Goal: Task Accomplishment & Management: Complete application form

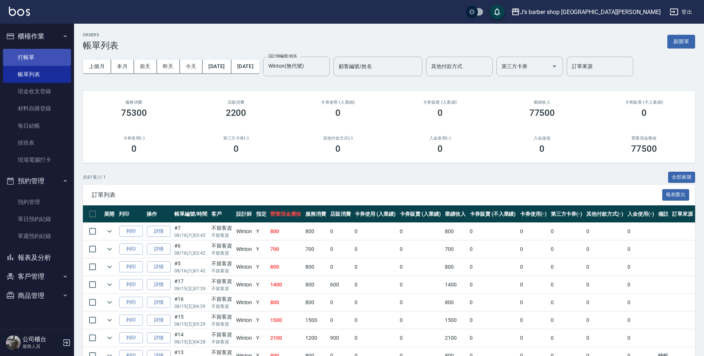
click at [34, 59] on link "打帳單" at bounding box center [37, 57] width 68 height 17
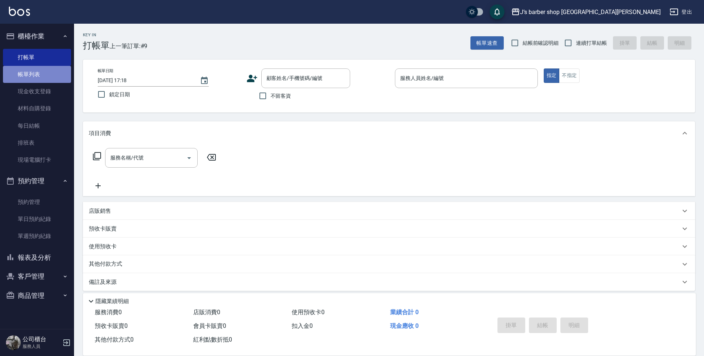
click at [37, 82] on link "帳單列表" at bounding box center [37, 74] width 68 height 17
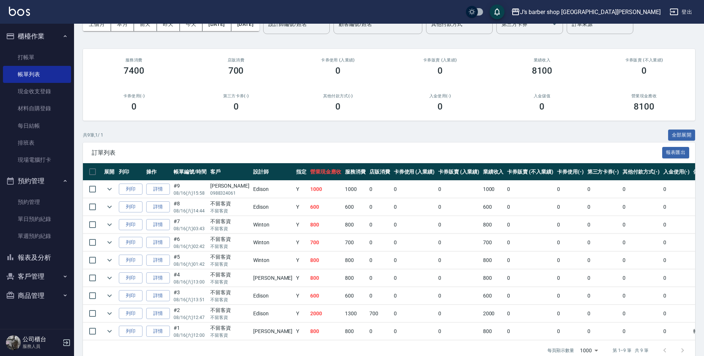
scroll to position [56, 0]
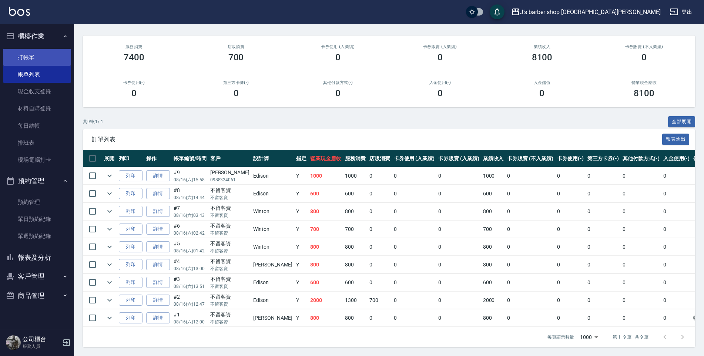
click at [37, 49] on link "打帳單" at bounding box center [37, 57] width 68 height 17
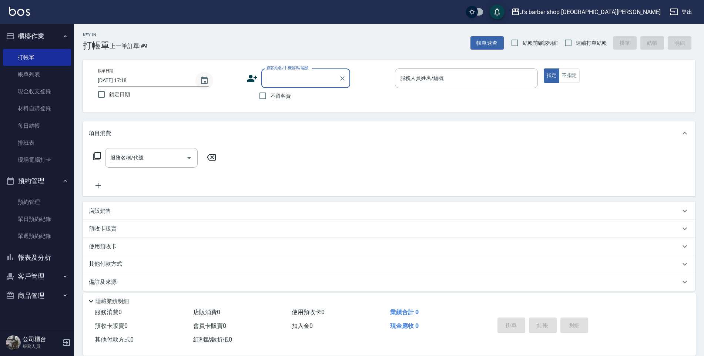
click at [201, 81] on icon "Choose date, selected date is 2025-08-16" at bounding box center [204, 80] width 9 height 9
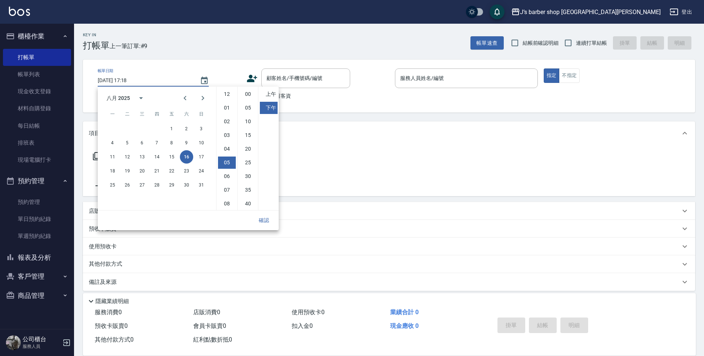
scroll to position [41, 0]
click at [231, 117] on li "02" at bounding box center [227, 117] width 18 height 12
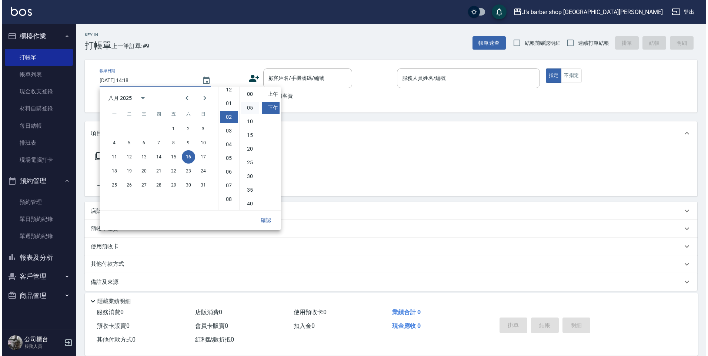
scroll to position [27, 0]
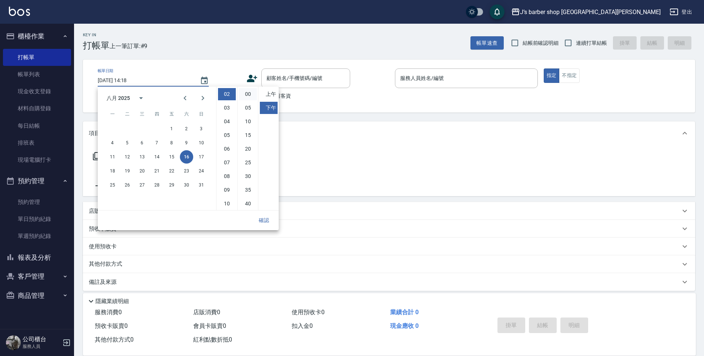
click at [248, 93] on li "00" at bounding box center [248, 94] width 18 height 12
type input "[DATE] 14:00"
click at [259, 218] on button "確認" at bounding box center [264, 221] width 24 height 14
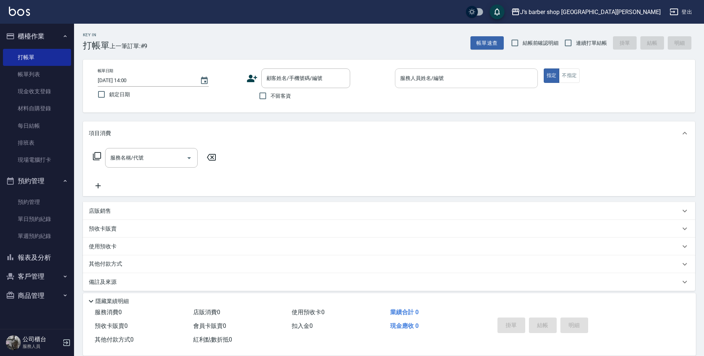
click at [431, 76] on div "服務人員姓名/編號 服務人員姓名/編號" at bounding box center [466, 78] width 143 height 20
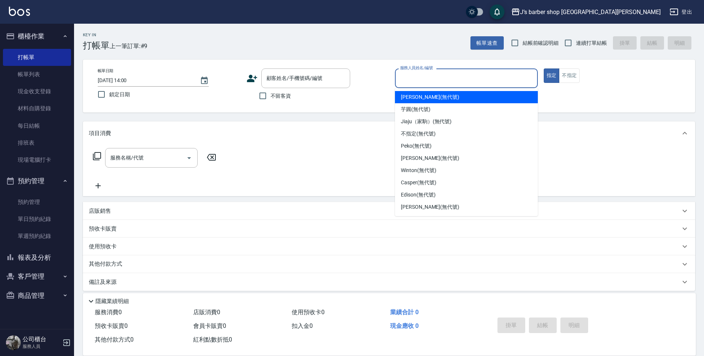
click at [424, 98] on span "[PERSON_NAME] (無代號)" at bounding box center [430, 97] width 58 height 8
type input "[PERSON_NAME](無代號)"
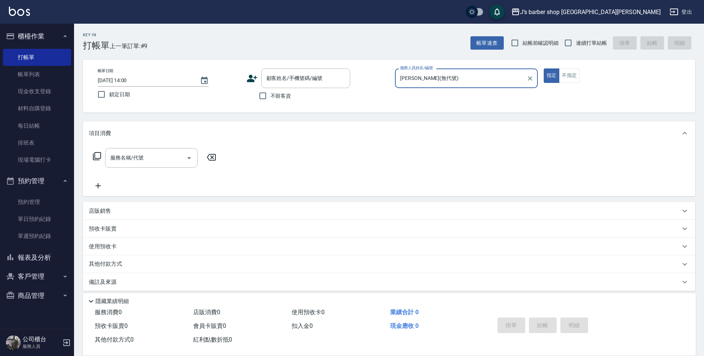
click at [280, 101] on label "不留客資" at bounding box center [273, 96] width 36 height 16
click at [271, 101] on input "不留客資" at bounding box center [263, 96] width 16 height 16
checkbox input "true"
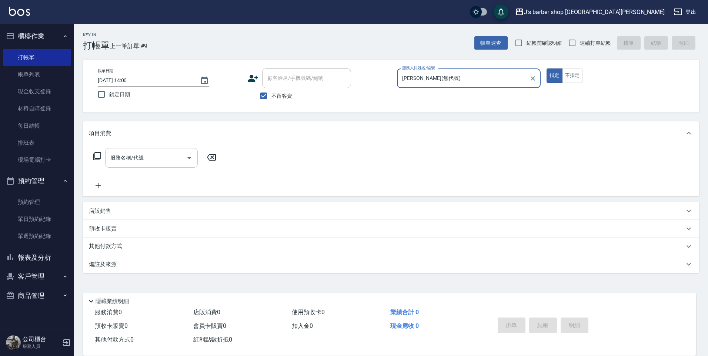
click at [178, 157] on input "服務名稱/代號" at bounding box center [145, 157] width 75 height 13
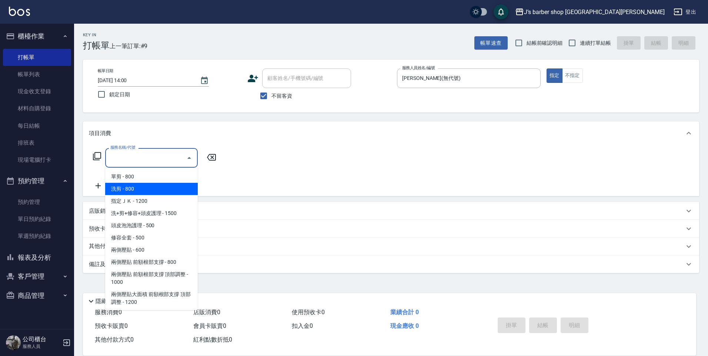
click at [155, 191] on span "洗剪 - 800" at bounding box center [151, 189] width 93 height 12
type input "洗剪(101)"
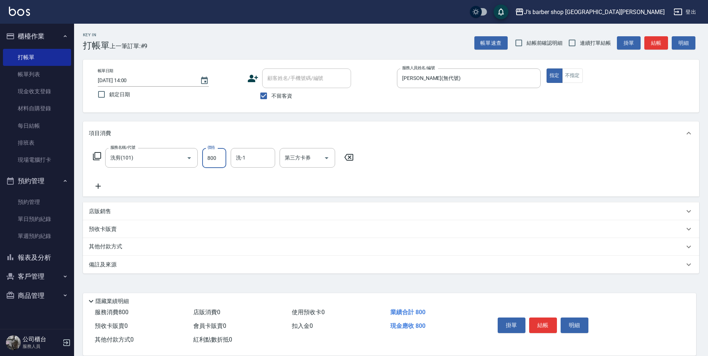
click at [222, 155] on input "800" at bounding box center [214, 158] width 24 height 20
type input "1600"
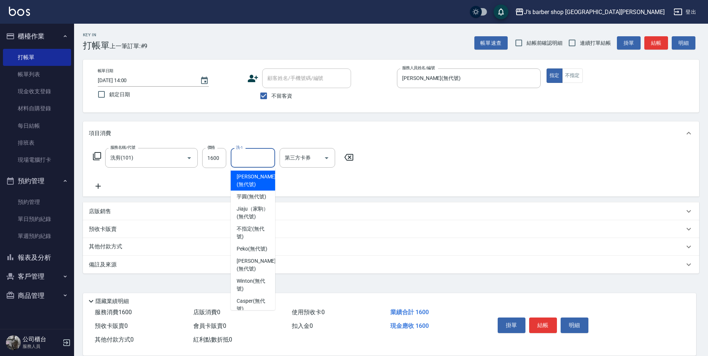
click at [244, 157] on input "洗-1" at bounding box center [253, 157] width 38 height 13
click at [253, 180] on span "[PERSON_NAME] (無代號)" at bounding box center [256, 181] width 39 height 16
type input "[PERSON_NAME](無代號)"
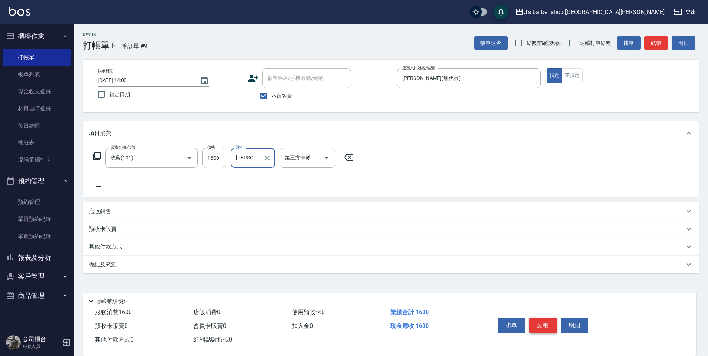
click at [537, 320] on button "結帳" at bounding box center [543, 326] width 28 height 16
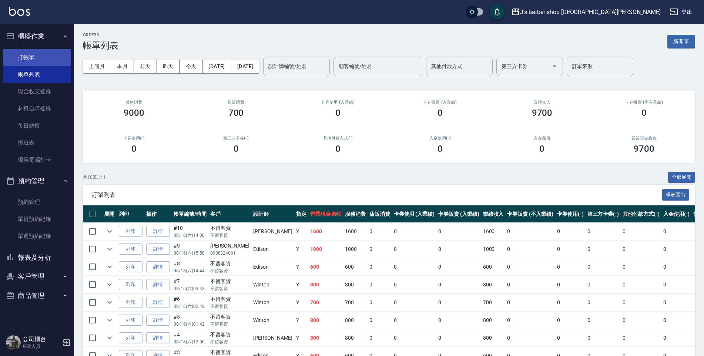
click at [34, 55] on link "打帳單" at bounding box center [37, 57] width 68 height 17
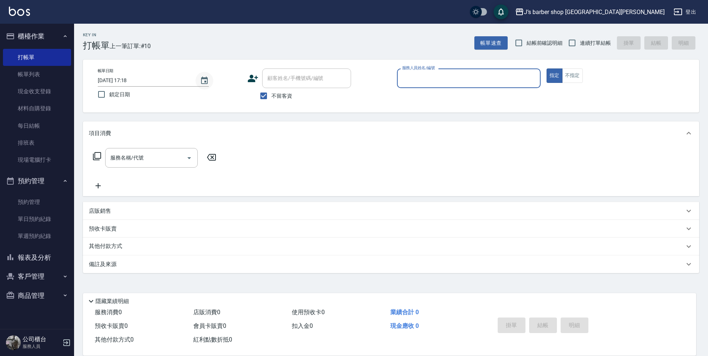
click at [201, 79] on icon "Choose date, selected date is 2025-08-16" at bounding box center [204, 80] width 9 height 9
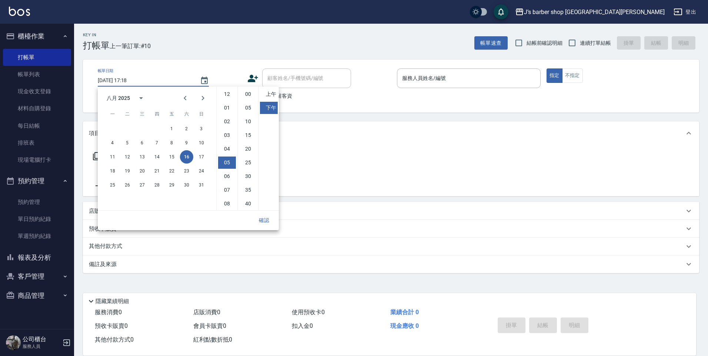
scroll to position [41, 0]
click at [228, 111] on li "04" at bounding box center [227, 107] width 18 height 12
click at [251, 91] on li "00" at bounding box center [248, 94] width 18 height 12
type input "[DATE] 16:00"
click at [261, 222] on button "確認" at bounding box center [264, 221] width 24 height 14
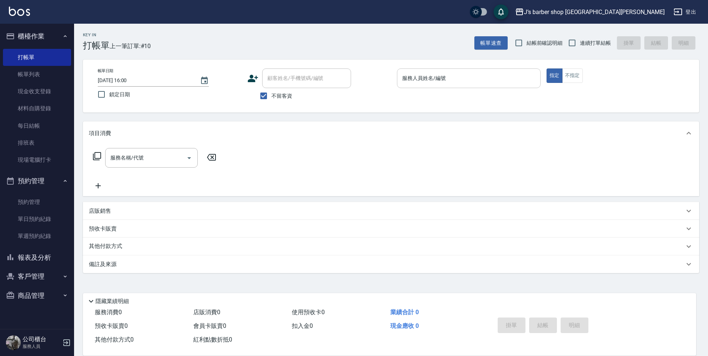
click at [435, 78] on input "服務人員姓名/編號" at bounding box center [468, 78] width 137 height 13
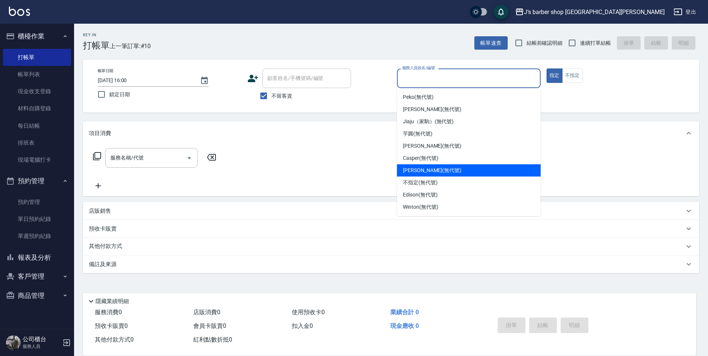
click at [416, 168] on span "[PERSON_NAME] (無代號)" at bounding box center [432, 171] width 58 height 8
type input "[PERSON_NAME](無代號)"
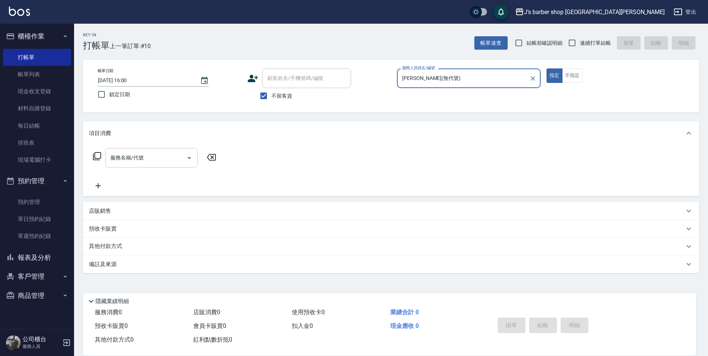
click at [153, 152] on input "服務名稱/代號" at bounding box center [145, 157] width 75 height 13
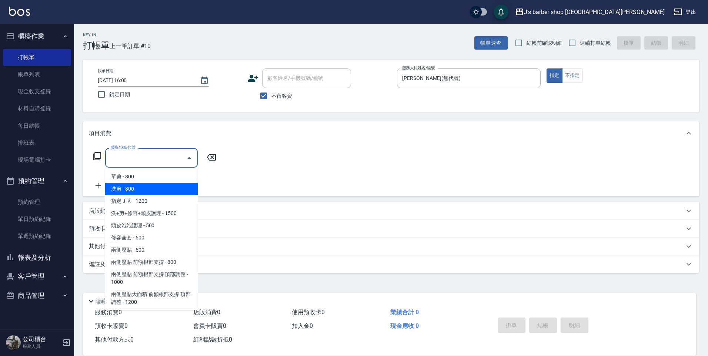
click at [137, 191] on span "洗剪 - 800" at bounding box center [151, 189] width 93 height 12
type input "洗剪(101)"
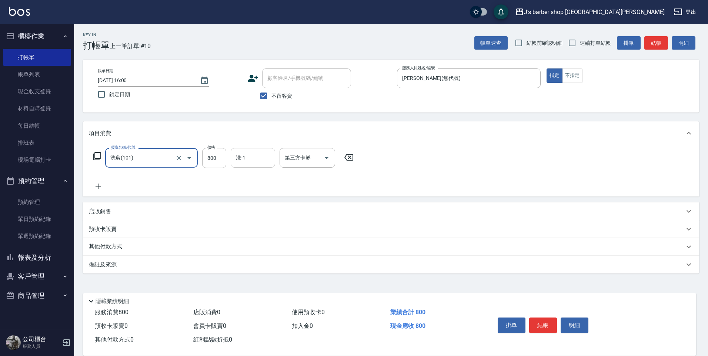
click at [240, 157] on input "洗-1" at bounding box center [253, 157] width 38 height 13
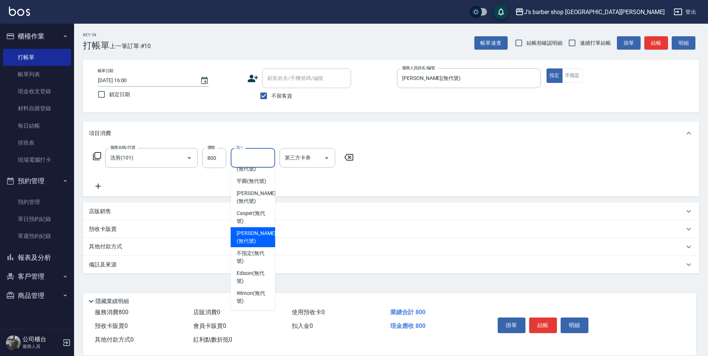
scroll to position [63, 0]
click at [255, 233] on span "[PERSON_NAME] (無代號)" at bounding box center [256, 238] width 39 height 16
type input "[PERSON_NAME](無代號)"
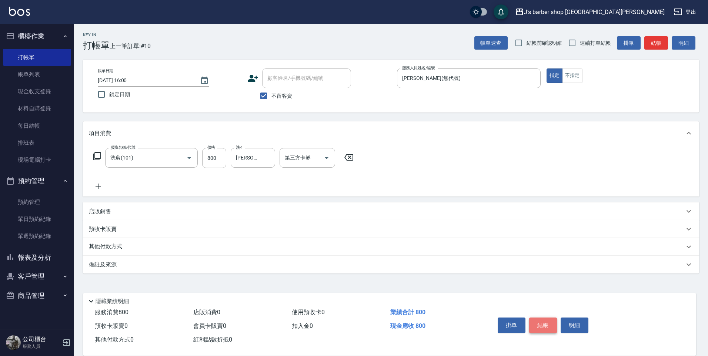
click at [547, 323] on button "結帳" at bounding box center [543, 326] width 28 height 16
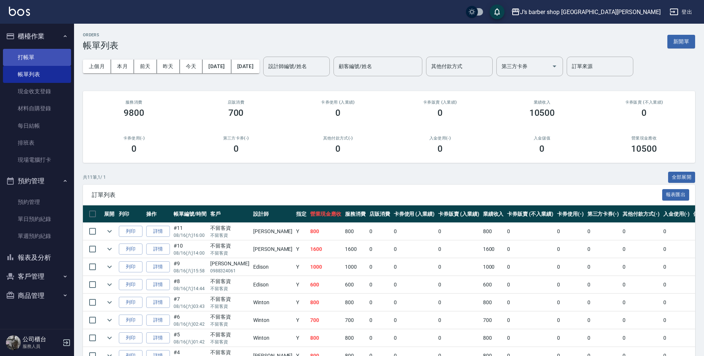
click at [22, 55] on link "打帳單" at bounding box center [37, 57] width 68 height 17
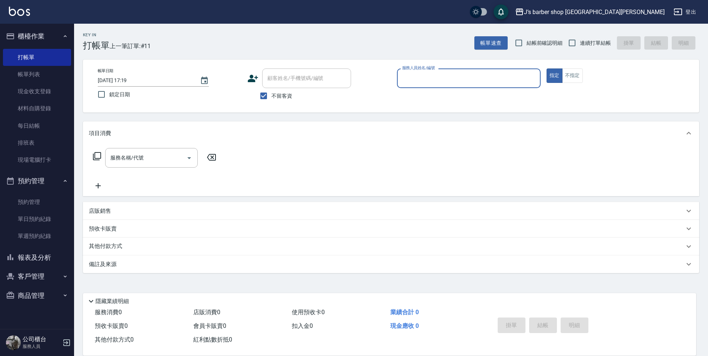
click at [404, 79] on input "服務人員姓名/編號" at bounding box center [468, 78] width 137 height 13
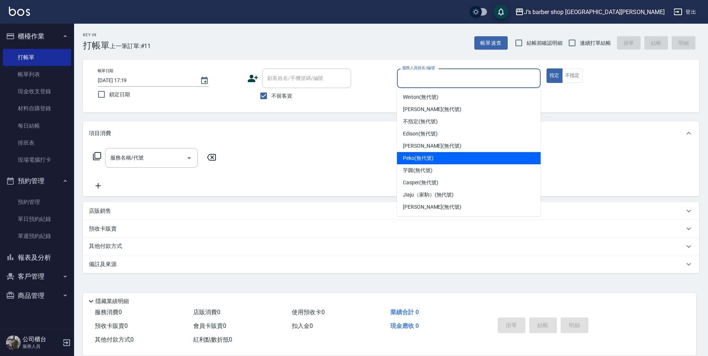
click at [440, 158] on div "Peko (無代號)" at bounding box center [469, 158] width 144 height 12
type input "Peko(無代號)"
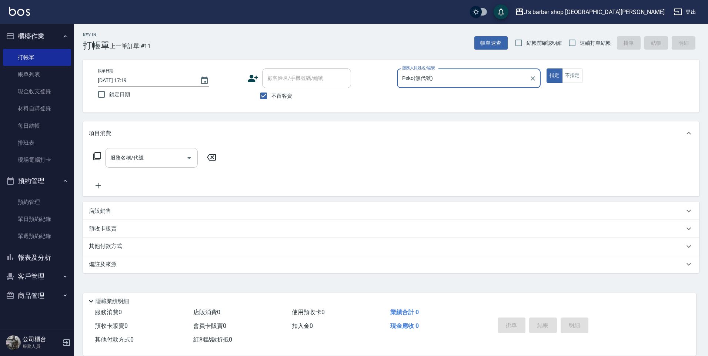
click at [162, 158] on input "服務名稱/代號" at bounding box center [145, 157] width 75 height 13
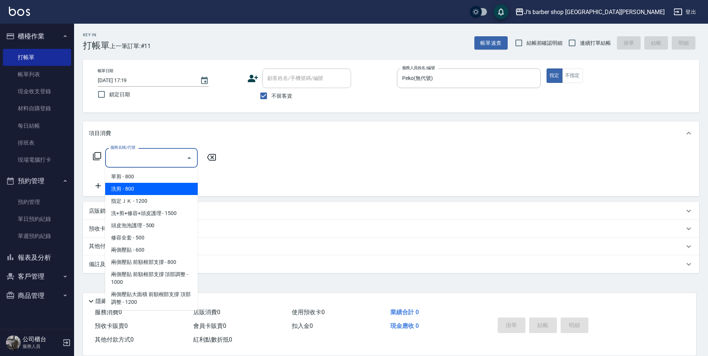
click at [155, 190] on span "洗剪 - 800" at bounding box center [151, 189] width 93 height 12
type input "洗剪(101)"
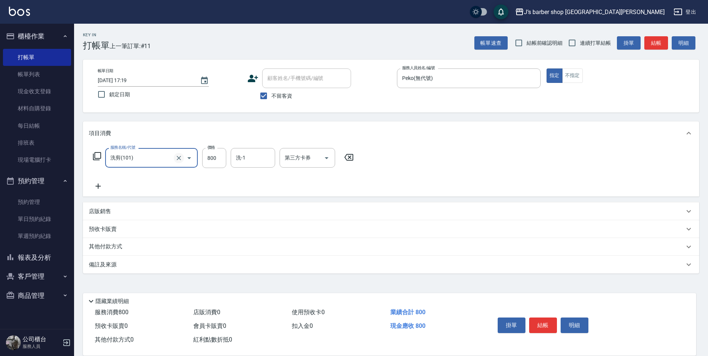
click at [178, 160] on icon "Clear" at bounding box center [178, 157] width 7 height 7
click at [191, 157] on icon "Open" at bounding box center [189, 158] width 4 height 2
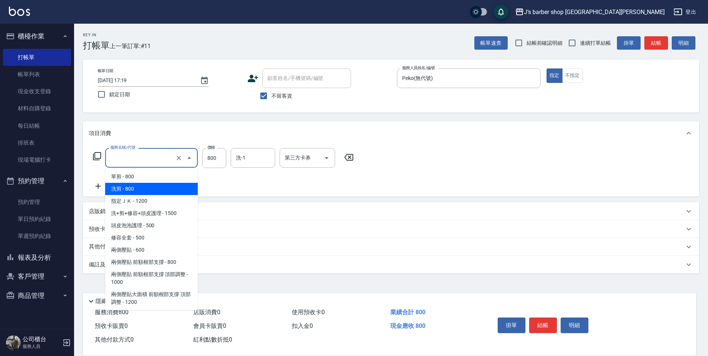
click at [176, 185] on span "洗剪 - 800" at bounding box center [151, 189] width 93 height 12
type input "洗剪(101)"
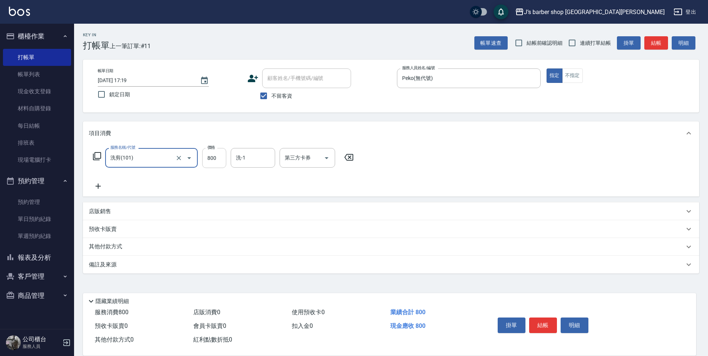
click at [203, 159] on input "800" at bounding box center [214, 158] width 24 height 20
type input "1000"
click at [258, 126] on div "項目消費" at bounding box center [391, 133] width 616 height 24
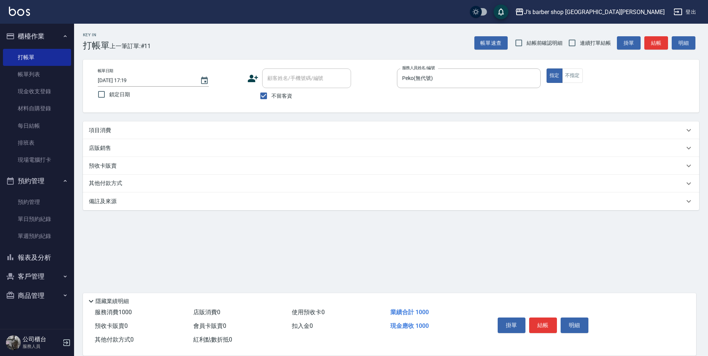
click at [258, 121] on div "Key In 打帳單 上一筆訂單:#11 帳單速查 結帳前確認明細 連續打單結帳 掛單 結帳 明細 帳單日期 [DATE] 17:19 鎖定日期 顧客姓名/手…" at bounding box center [391, 153] width 634 height 258
click at [261, 127] on div "項目消費" at bounding box center [386, 131] width 595 height 8
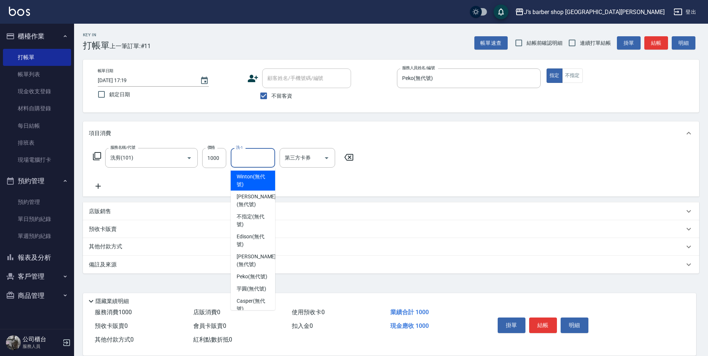
click at [265, 159] on input "洗-1" at bounding box center [253, 157] width 38 height 13
click at [508, 143] on div "項目消費" at bounding box center [391, 133] width 616 height 24
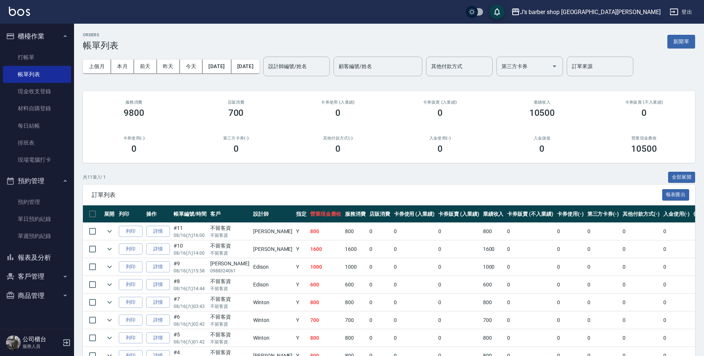
click at [194, 237] on p "08/16 (六) 16:00" at bounding box center [190, 235] width 33 height 7
click at [157, 230] on link "詳情" at bounding box center [158, 231] width 24 height 11
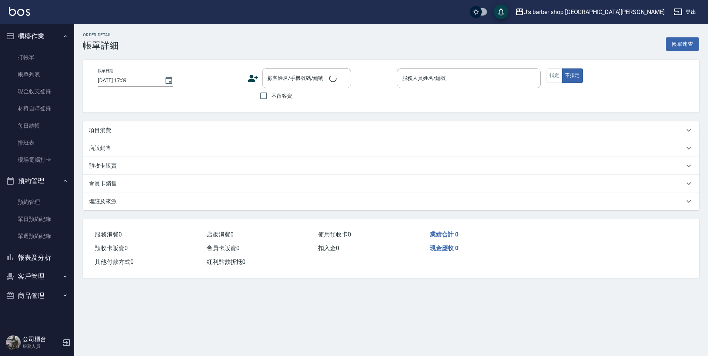
type input "[DATE] 16:00"
checkbox input "true"
type input "[PERSON_NAME](無代號)"
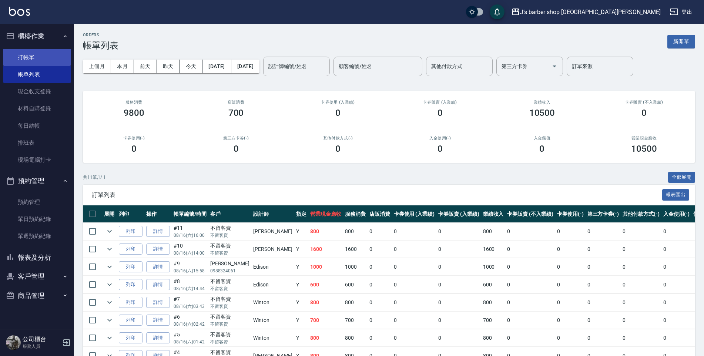
click at [22, 52] on link "打帳單" at bounding box center [37, 57] width 68 height 17
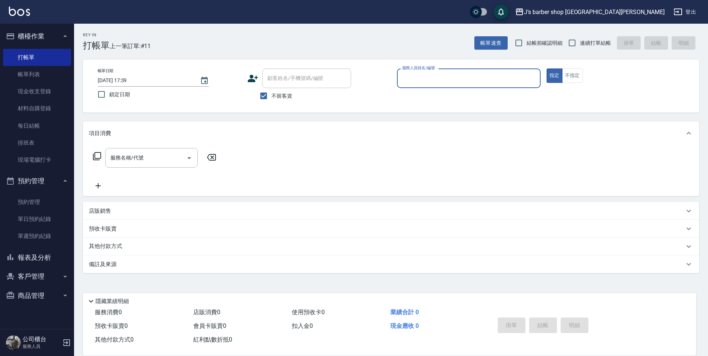
click at [426, 77] on input "服務人員姓名/編號" at bounding box center [468, 78] width 137 height 13
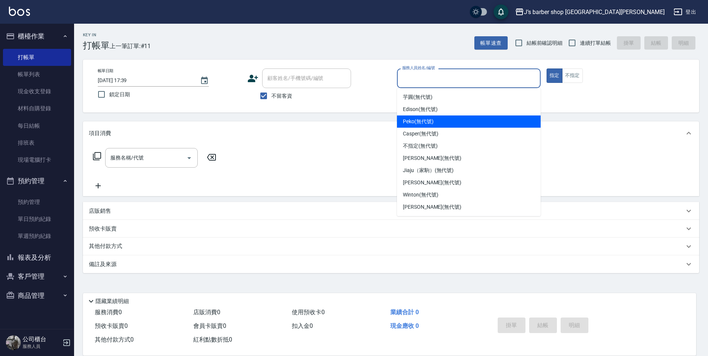
click at [439, 127] on div "Peko (無代號)" at bounding box center [469, 121] width 144 height 12
type input "Peko(無代號)"
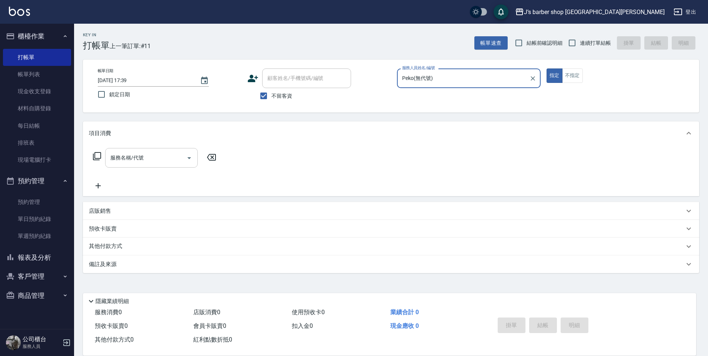
click at [164, 160] on input "服務名稱/代號" at bounding box center [145, 157] width 75 height 13
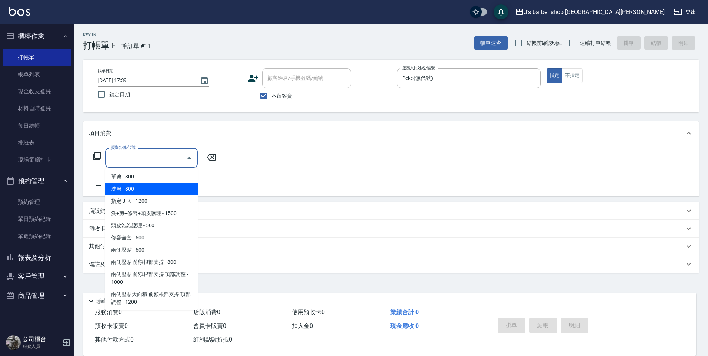
click at [148, 191] on span "洗剪 - 800" at bounding box center [151, 189] width 93 height 12
type input "洗剪(101)"
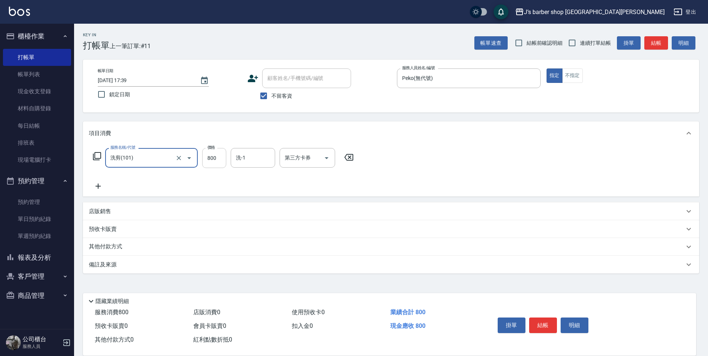
click at [210, 158] on input "800" at bounding box center [214, 158] width 24 height 20
type input "1000"
click at [264, 162] on input "洗-1" at bounding box center [253, 157] width 38 height 13
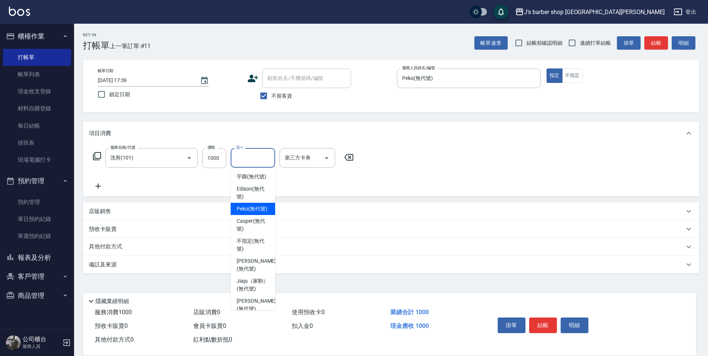
click at [244, 215] on div "Peko (無代號)" at bounding box center [253, 209] width 44 height 12
type input "Peko(無代號)"
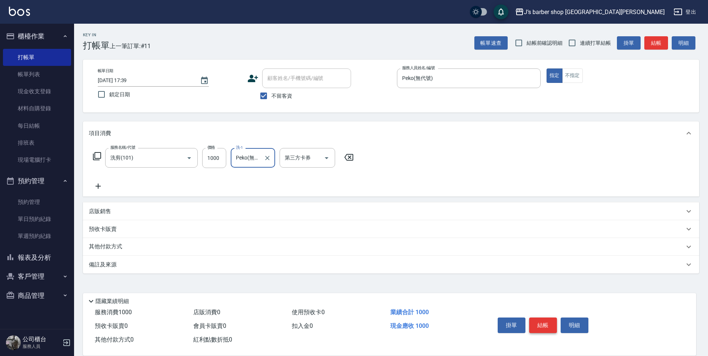
click at [545, 322] on button "結帳" at bounding box center [543, 326] width 28 height 16
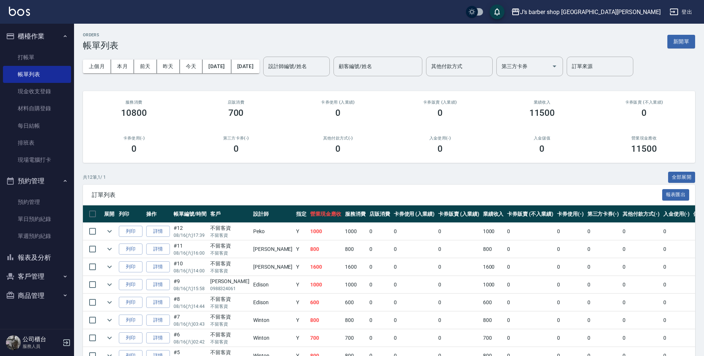
click at [309, 66] on input "設計師編號/姓名" at bounding box center [297, 66] width 60 height 13
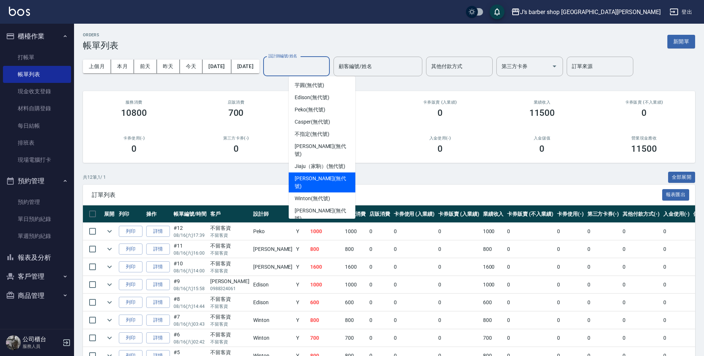
click at [309, 175] on span "[PERSON_NAME] (無代號)" at bounding box center [322, 183] width 55 height 16
type input "[PERSON_NAME](無代號)"
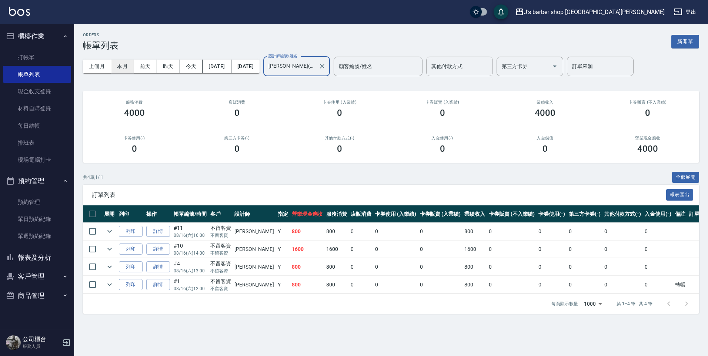
click at [127, 65] on button "本月" at bounding box center [122, 67] width 23 height 14
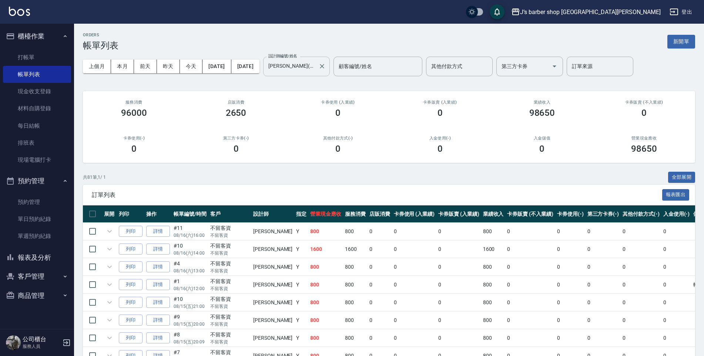
click at [315, 66] on input "[PERSON_NAME](無代號)" at bounding box center [291, 66] width 49 height 13
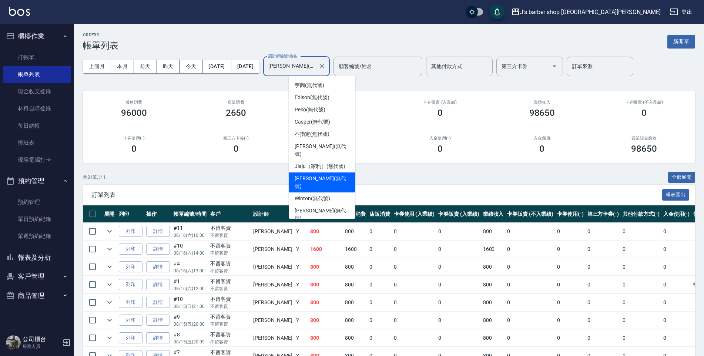
click at [315, 66] on input "[PERSON_NAME](無代號)" at bounding box center [291, 66] width 49 height 13
click at [326, 66] on icon "Clear" at bounding box center [321, 66] width 7 height 7
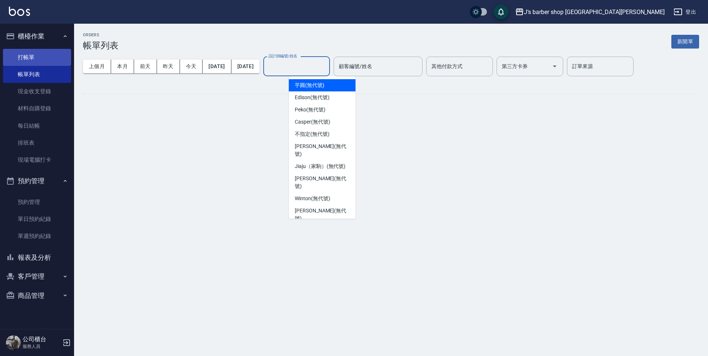
click at [18, 62] on link "打帳單" at bounding box center [37, 57] width 68 height 17
click at [24, 57] on link "打帳單" at bounding box center [37, 57] width 68 height 17
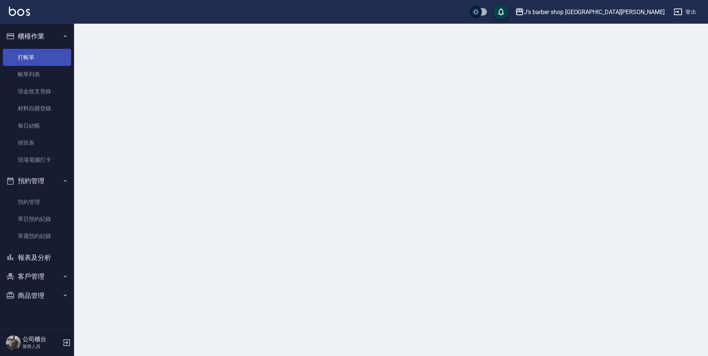
click at [29, 56] on link "打帳單" at bounding box center [37, 57] width 68 height 17
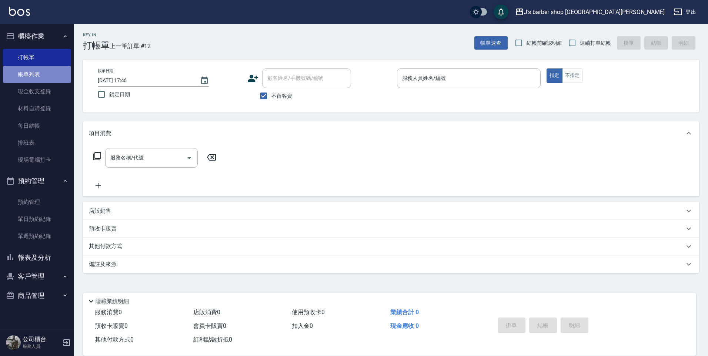
click at [27, 75] on link "帳單列表" at bounding box center [37, 74] width 68 height 17
